Goal: Transaction & Acquisition: Subscribe to service/newsletter

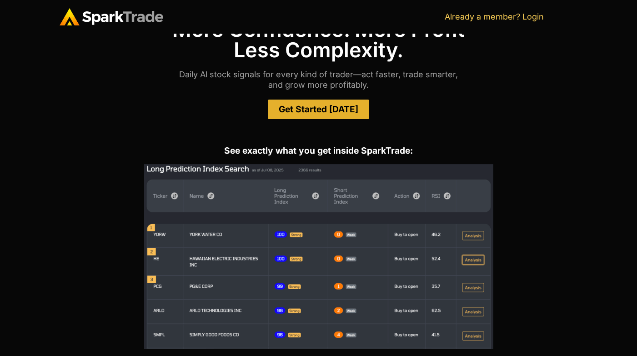
scroll to position [54, 0]
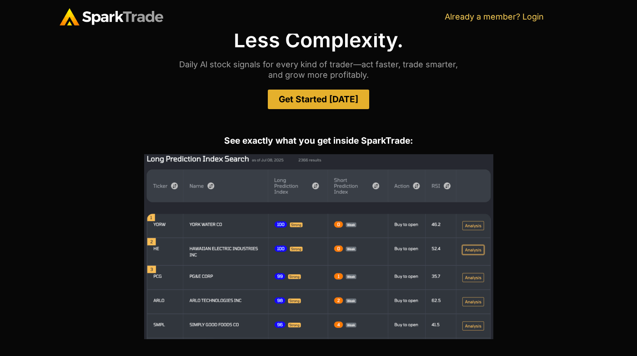
click at [302, 103] on span "Get Started Today" at bounding box center [319, 99] width 80 height 9
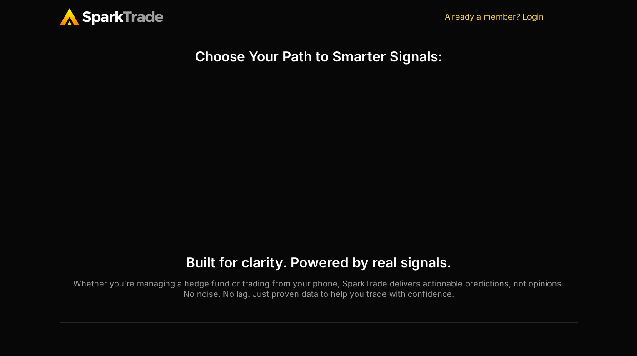
scroll to position [373, 0]
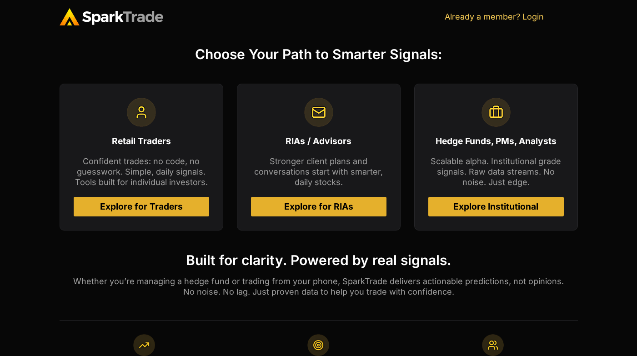
click at [329, 213] on link "Explore for RIAs" at bounding box center [318, 207] width 135 height 20
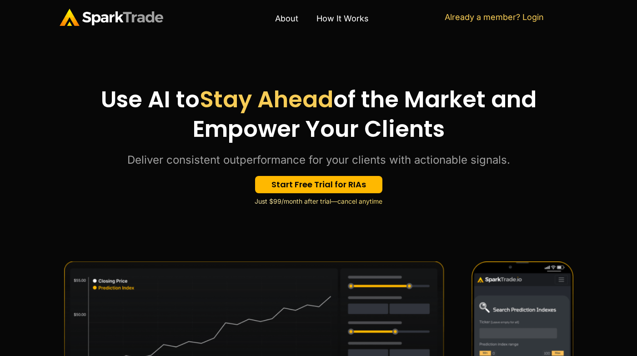
click at [339, 186] on span "Start Free Trial for RIAs" at bounding box center [318, 184] width 95 height 8
